Goal: Task Accomplishment & Management: Use online tool/utility

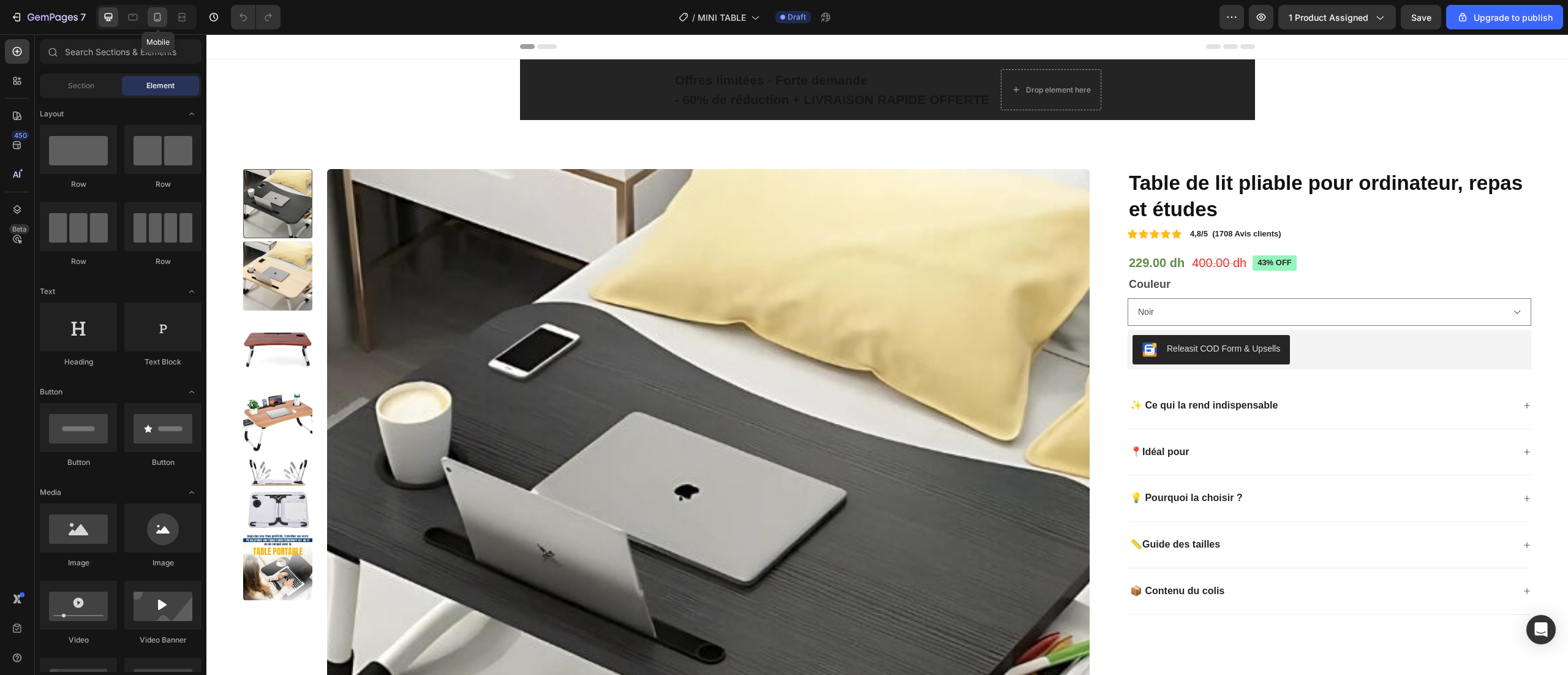
click at [152, 15] on icon at bounding box center [158, 17] width 12 height 12
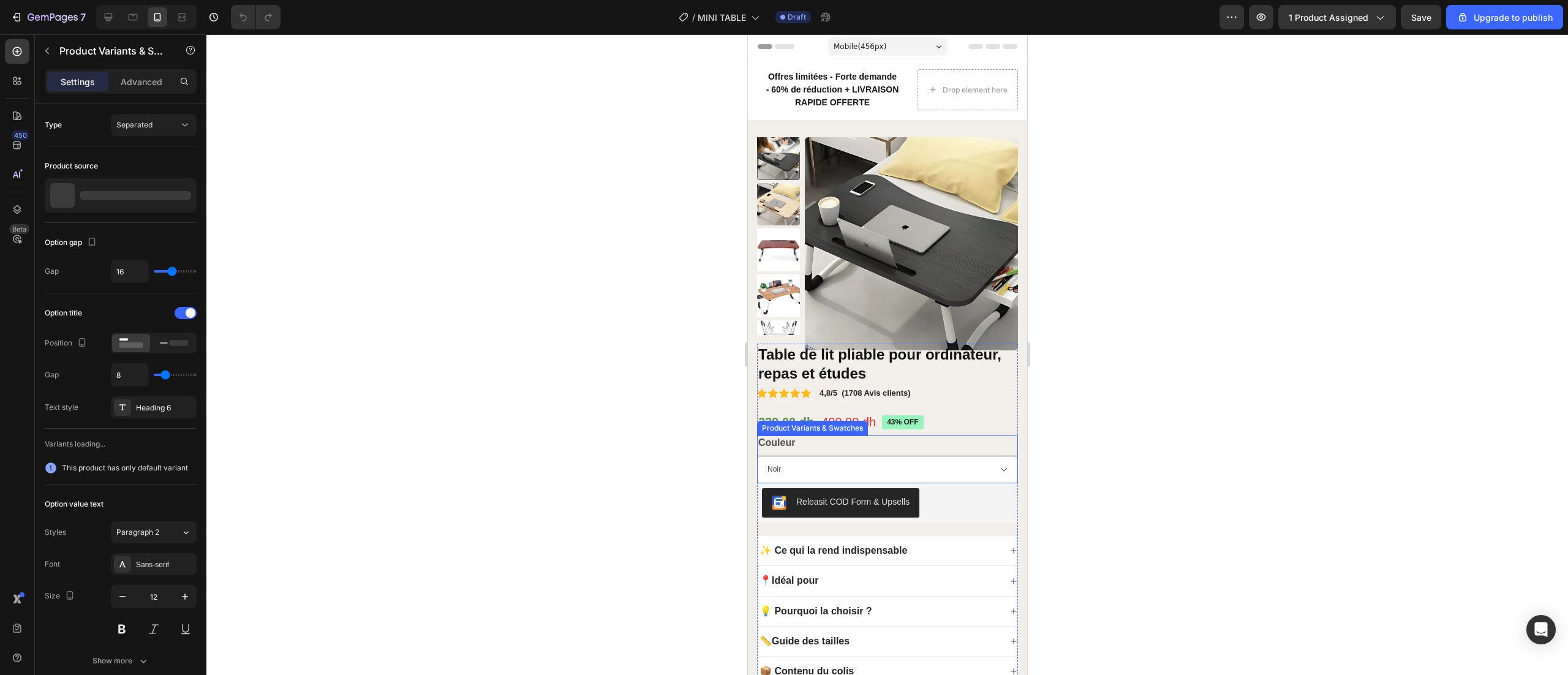
click at [911, 468] on select "Noir Marron Blanc" at bounding box center [886, 469] width 261 height 27
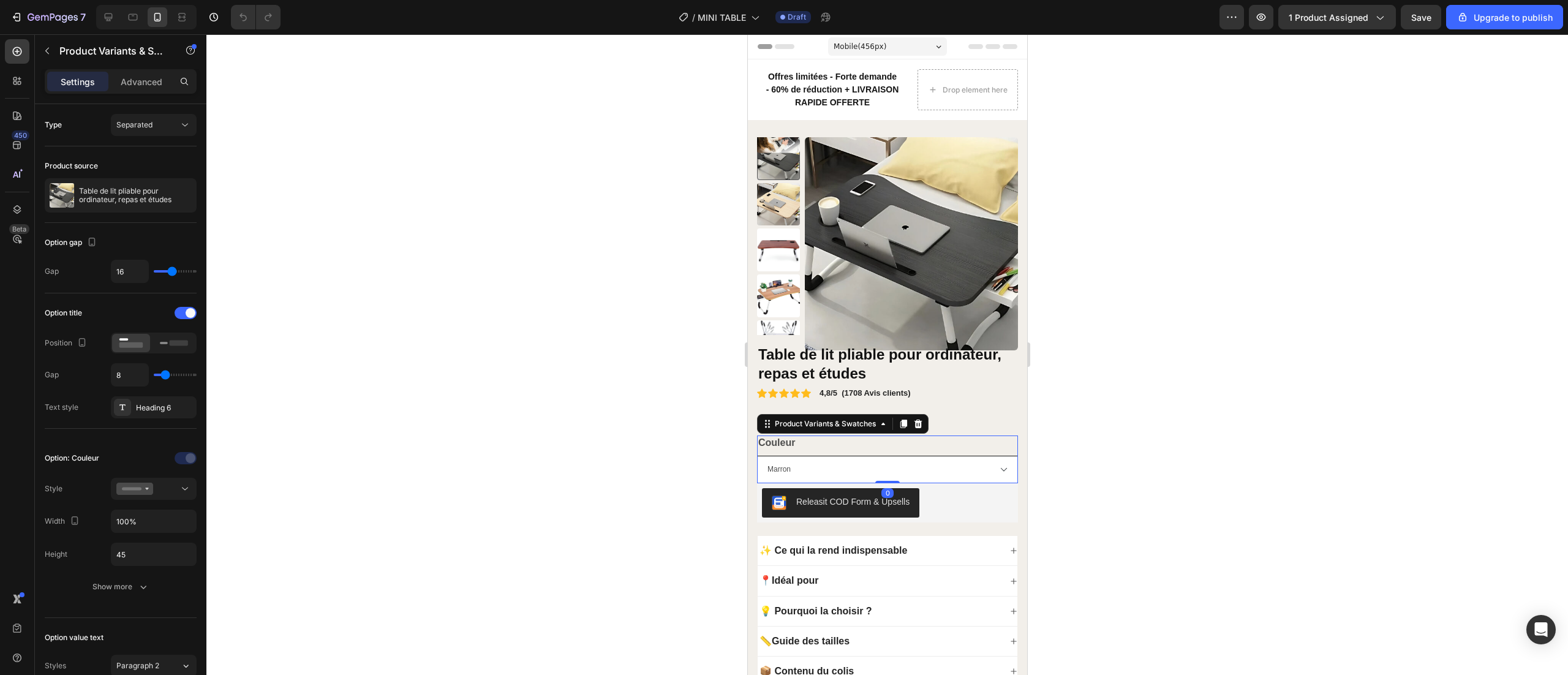
click at [756, 456] on select "Noir Marron Blanc" at bounding box center [886, 469] width 261 height 27
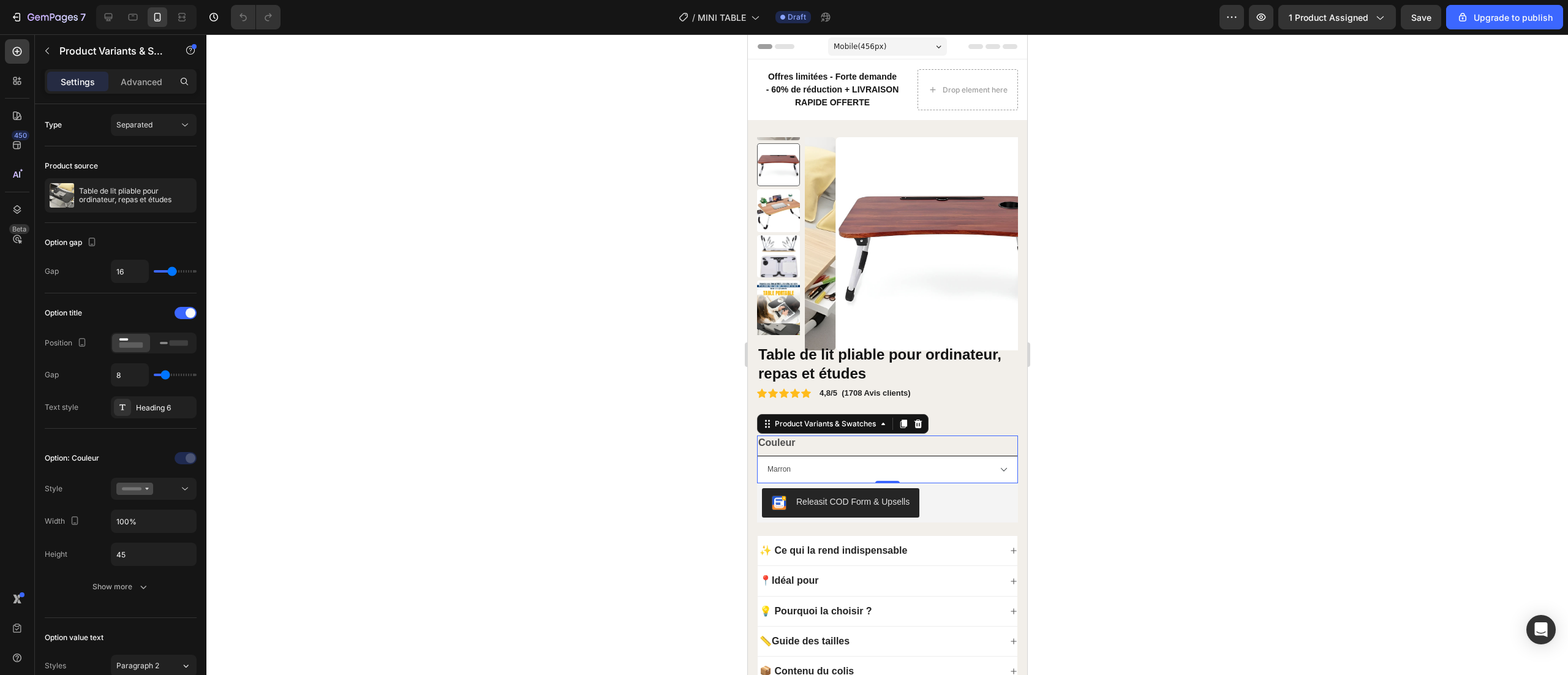
click at [921, 475] on select "Noir Marron Blanc" at bounding box center [886, 469] width 261 height 27
click at [756, 456] on select "Noir Marron Blanc" at bounding box center [886, 469] width 261 height 27
select select "Blanc"
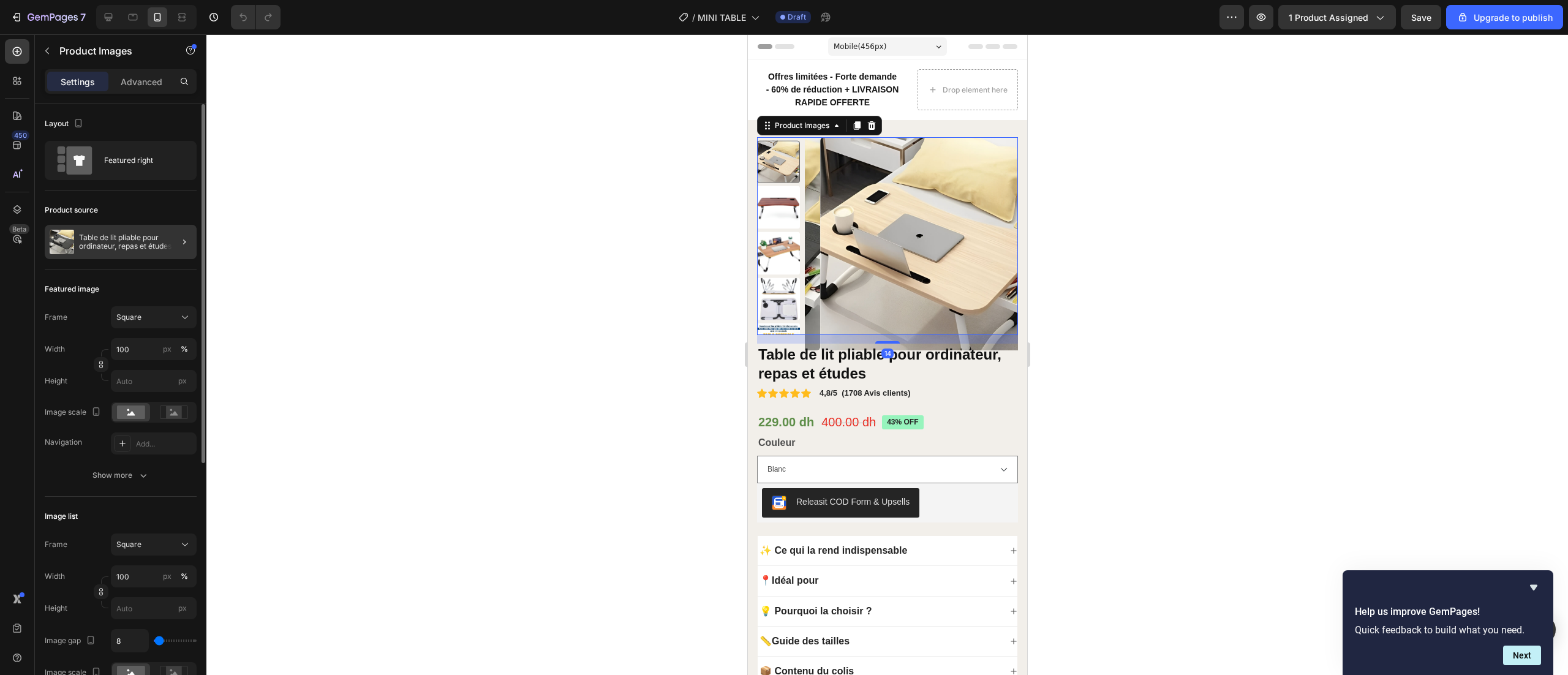
click at [169, 232] on div at bounding box center [180, 242] width 34 height 34
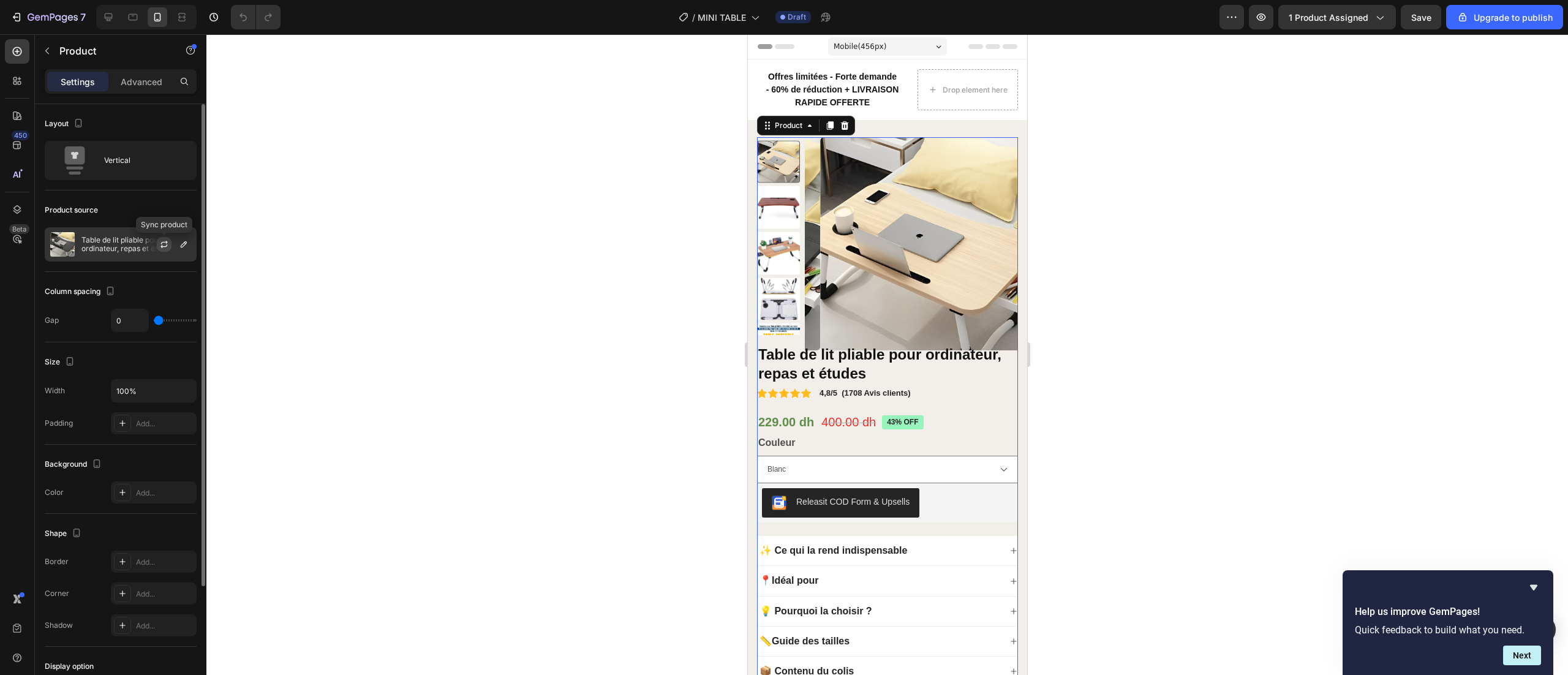
click at [160, 247] on icon "button" at bounding box center [164, 244] width 9 height 9
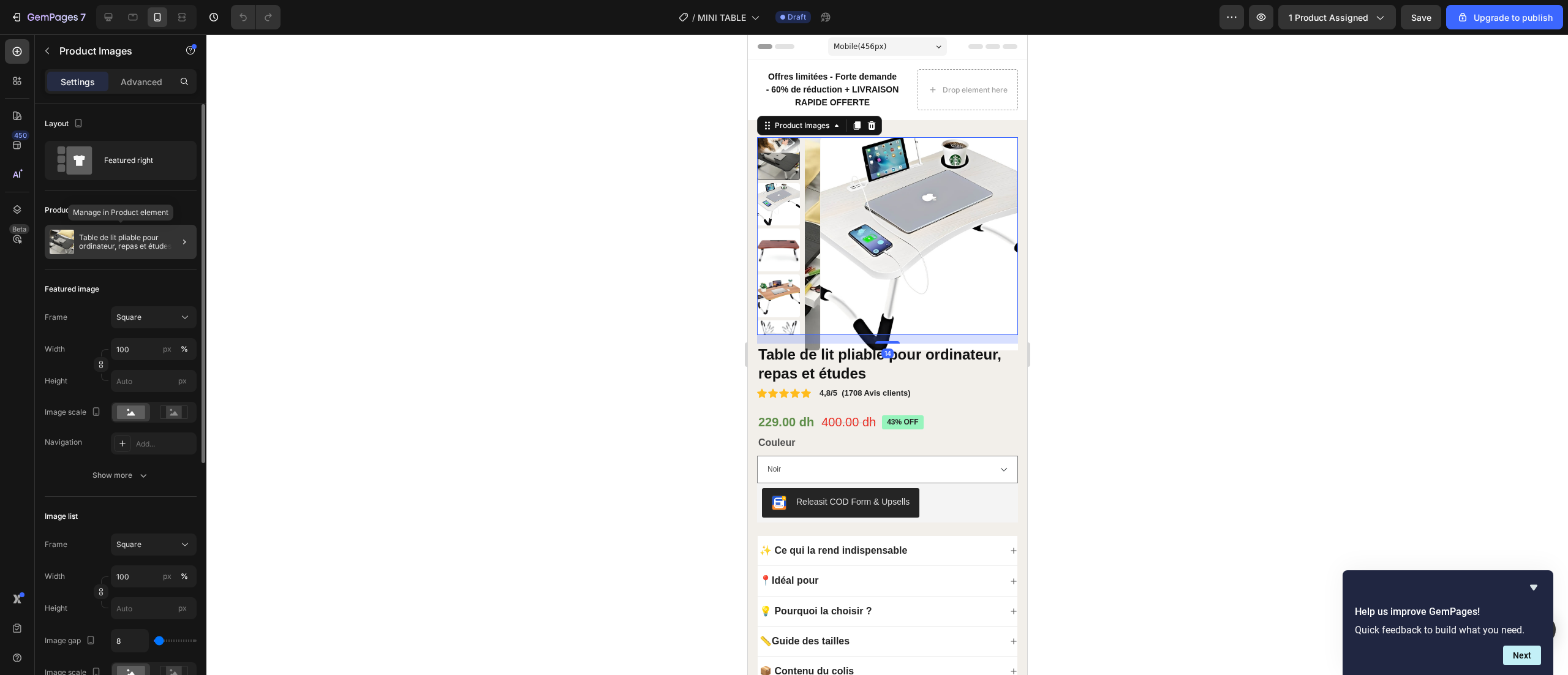
click at [146, 249] on p "Table de lit pliable pour ordinateur, repas et études" at bounding box center [135, 242] width 113 height 17
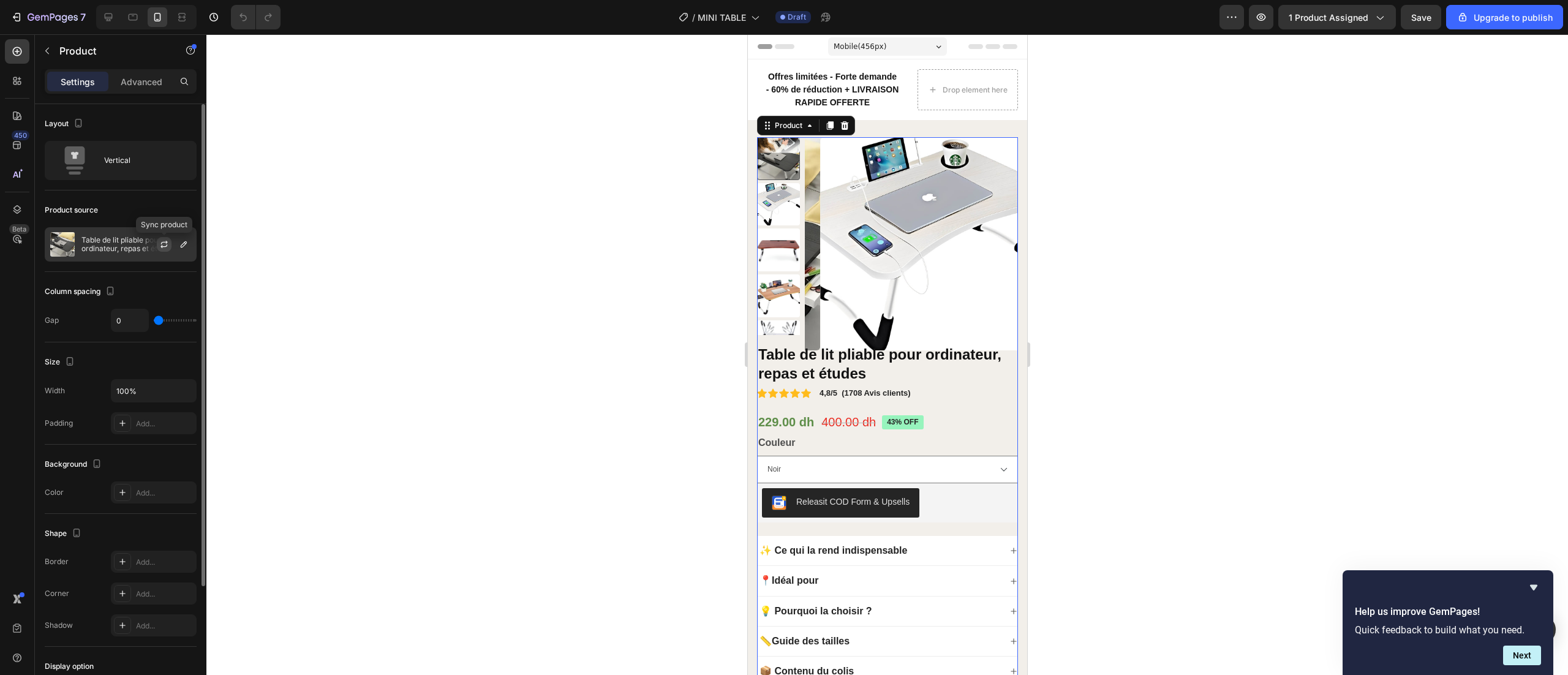
click at [160, 245] on icon "button" at bounding box center [164, 244] width 9 height 9
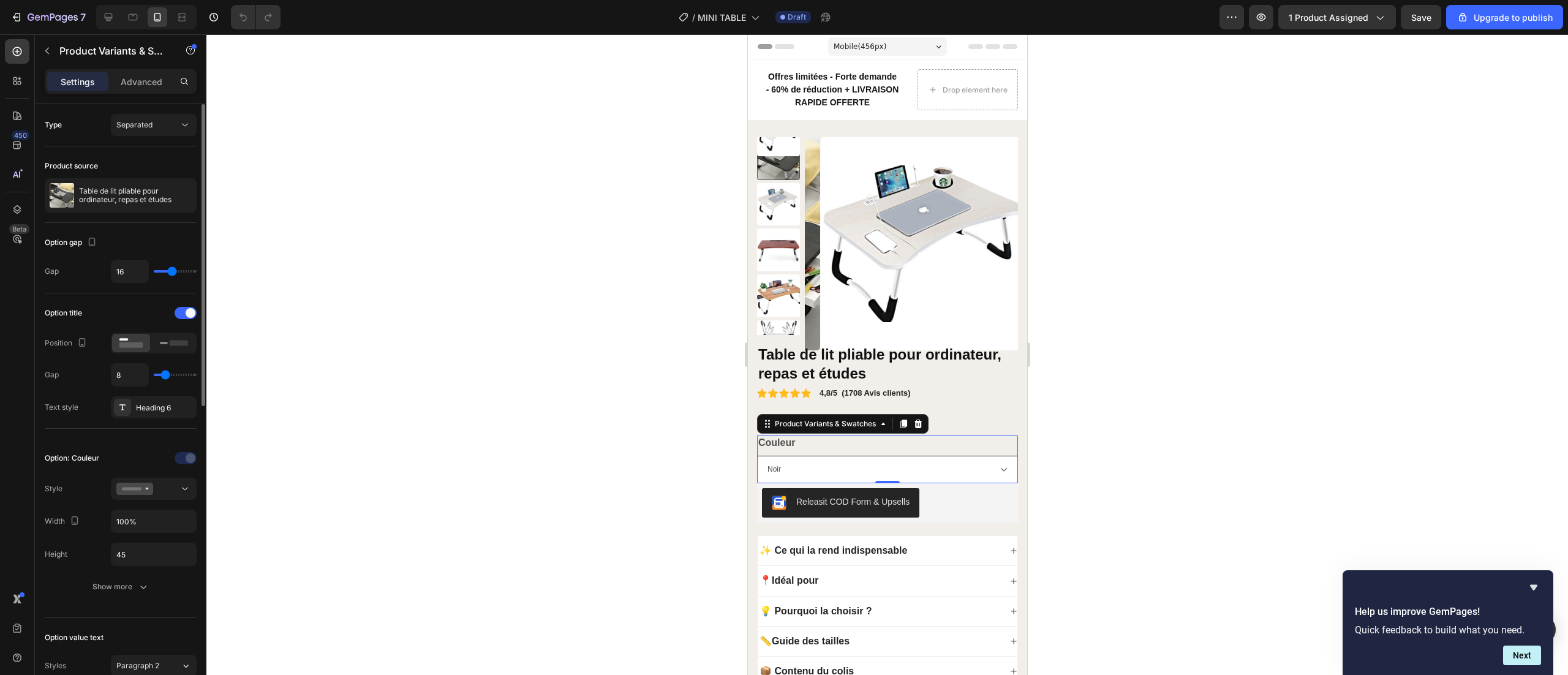
click at [976, 475] on select "Noir Blanc Marron" at bounding box center [886, 469] width 261 height 27
click at [756, 456] on select "Noir Blanc Marron" at bounding box center [886, 469] width 261 height 27
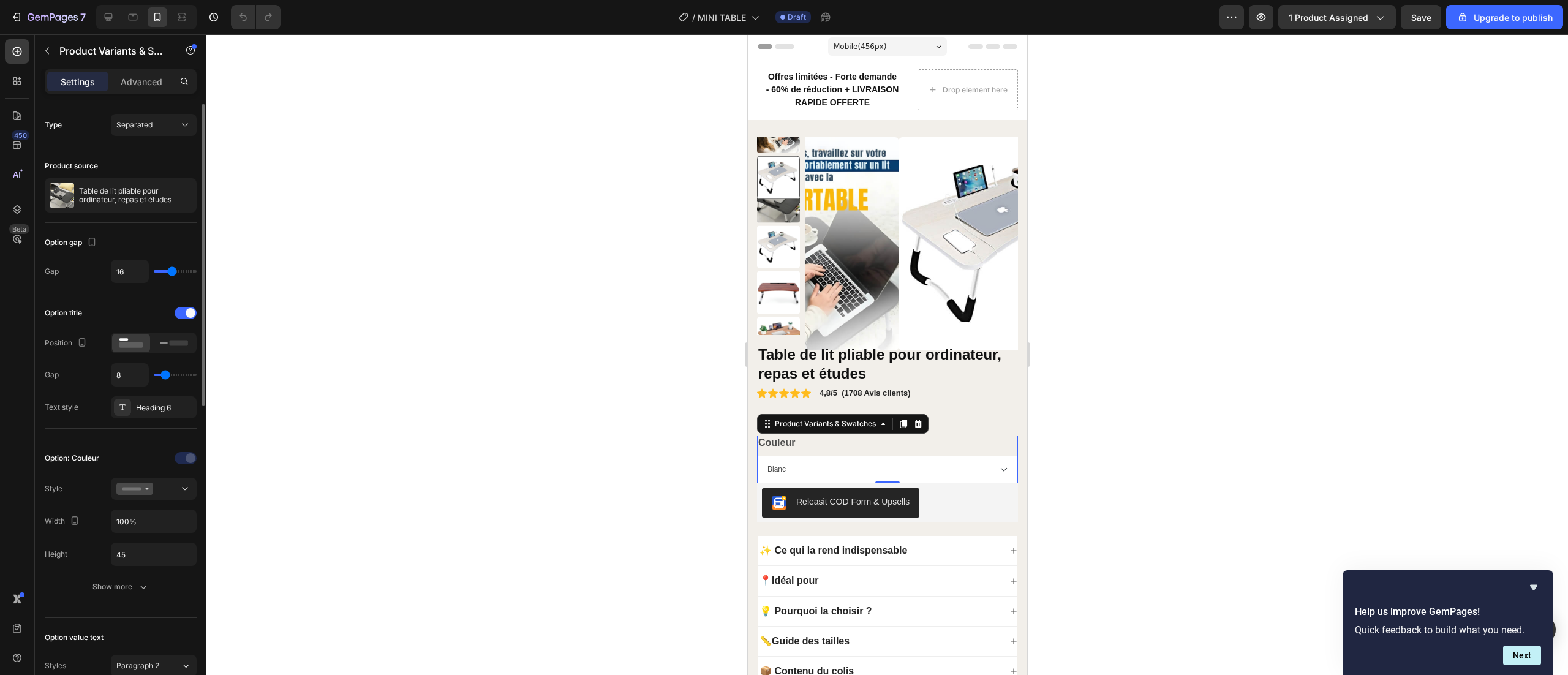
click at [916, 464] on select "Noir Blanc Marron" at bounding box center [886, 469] width 261 height 27
click at [756, 456] on select "Noir Blanc Marron" at bounding box center [886, 469] width 261 height 27
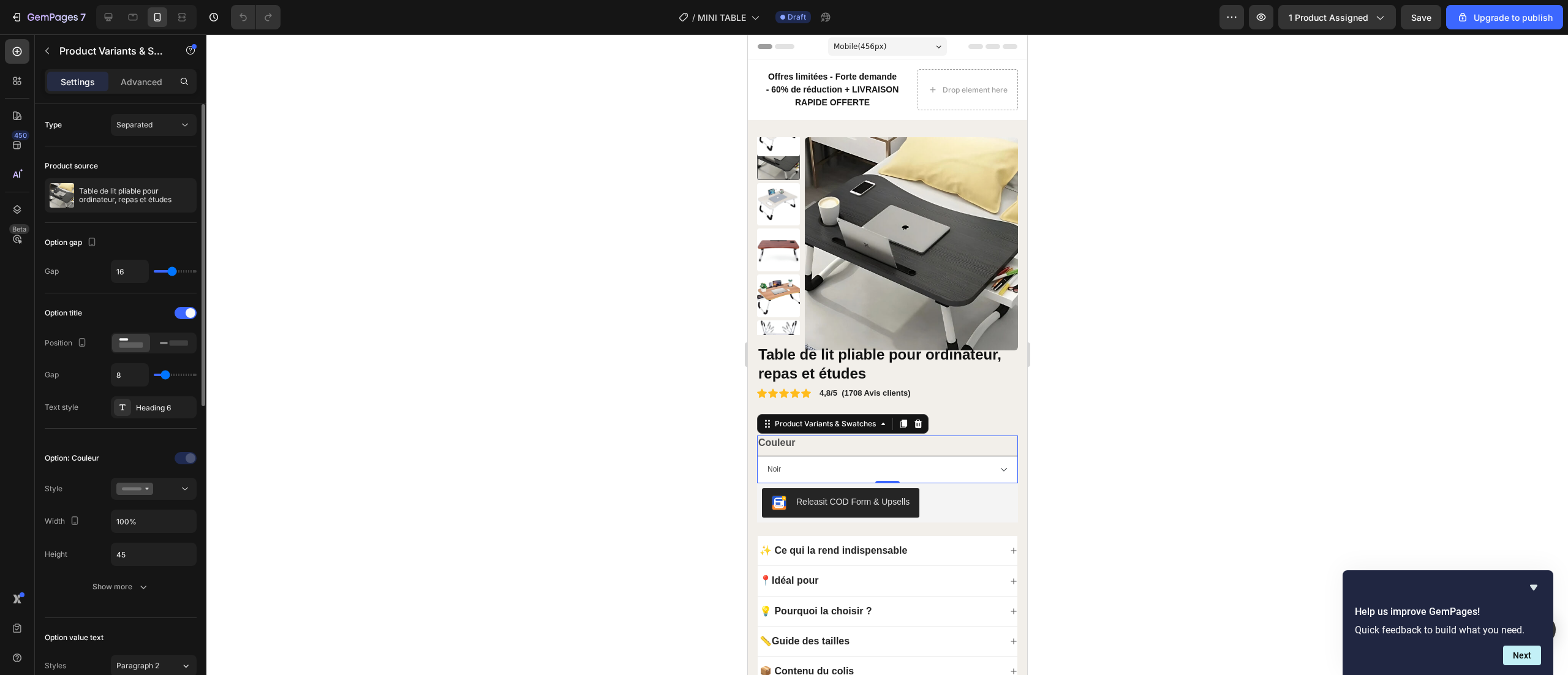
click at [945, 475] on select "Noir Blanc Marron" at bounding box center [886, 469] width 261 height 27
click at [756, 456] on select "Noir Blanc Marron" at bounding box center [886, 469] width 261 height 27
select select "Marron"
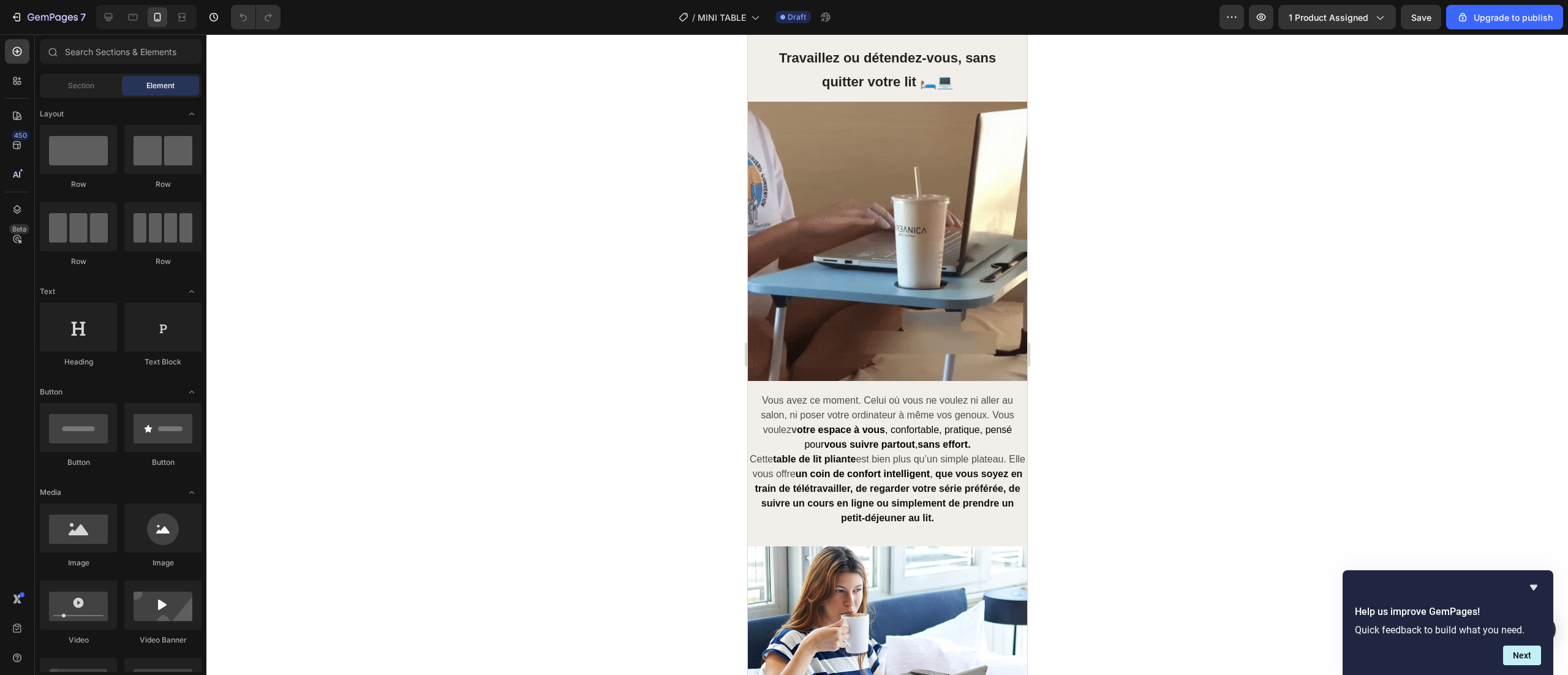
select select "Marron"
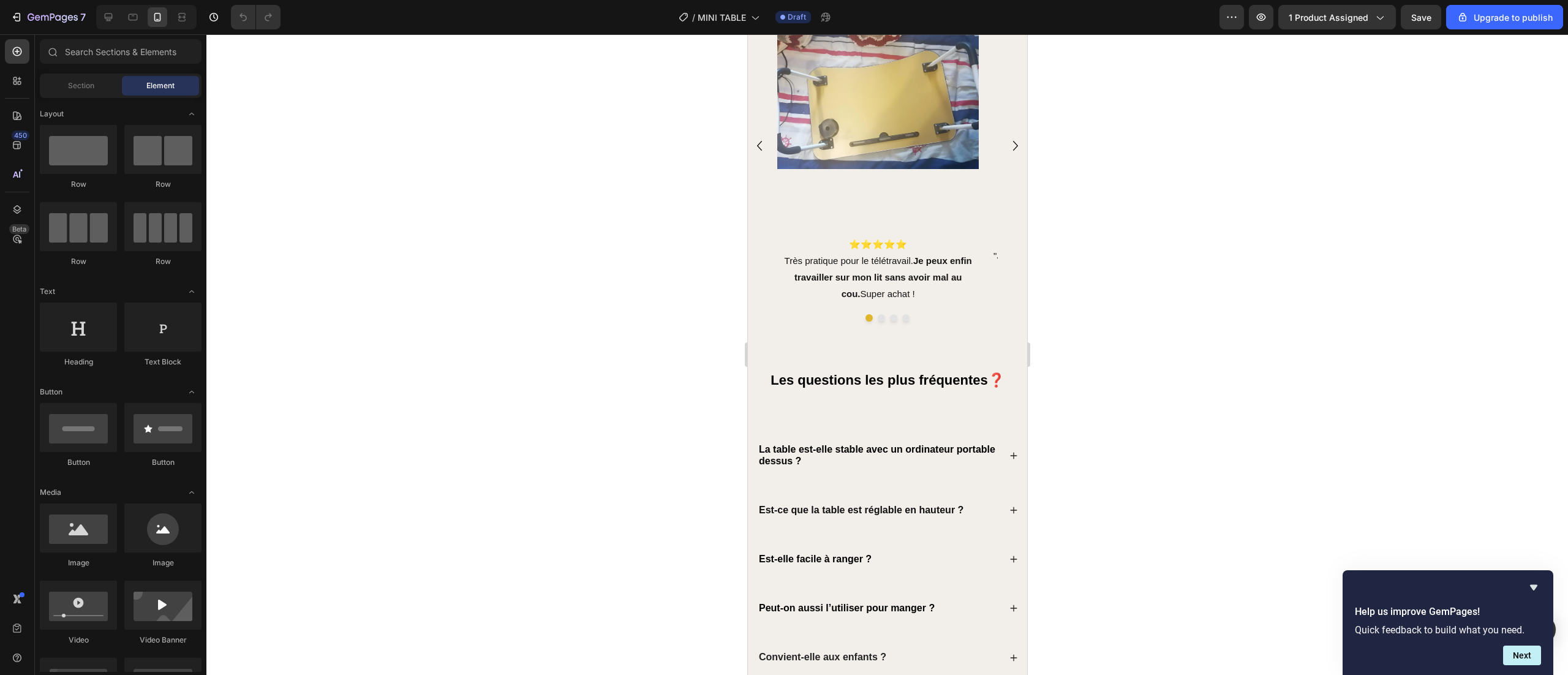
scroll to position [2482, 0]
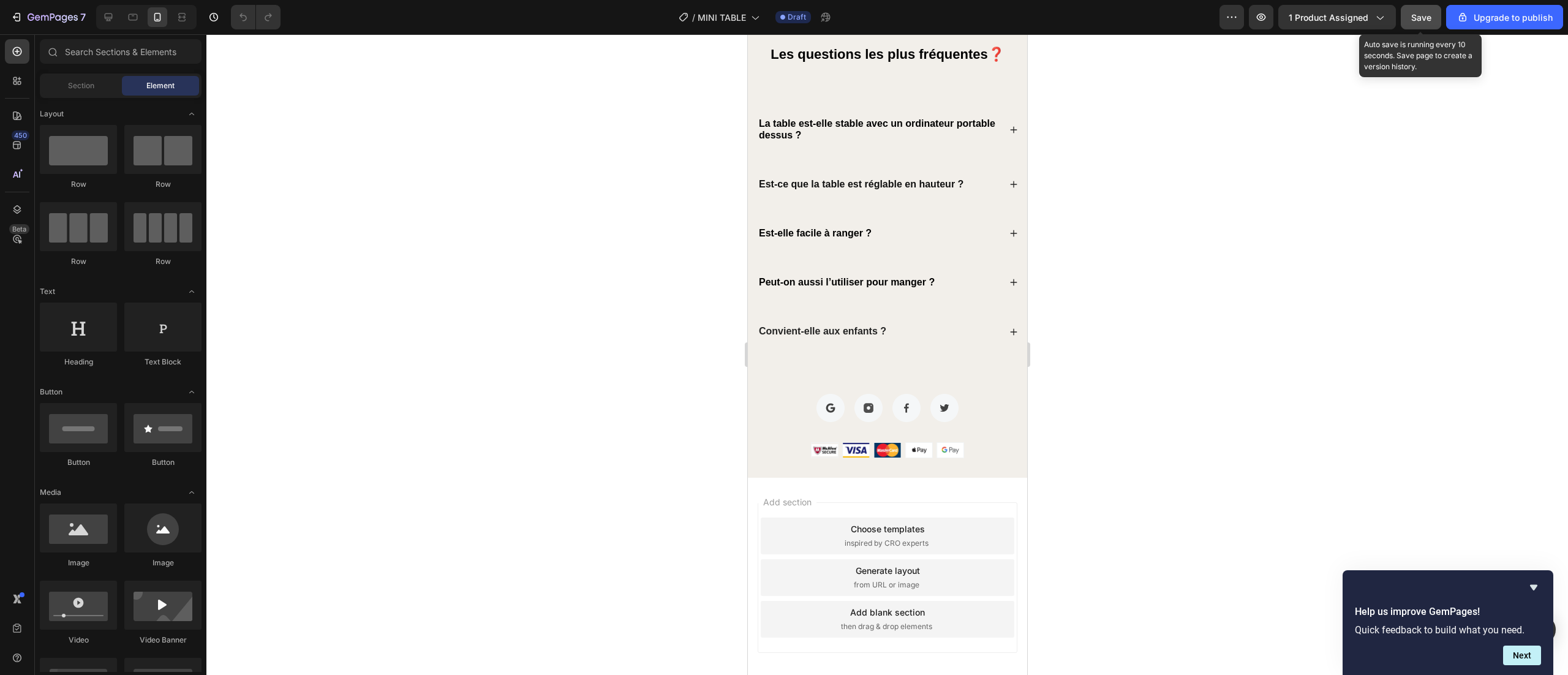
click at [1417, 12] on span "Save" at bounding box center [1422, 17] width 21 height 10
